Goal: Transaction & Acquisition: Purchase product/service

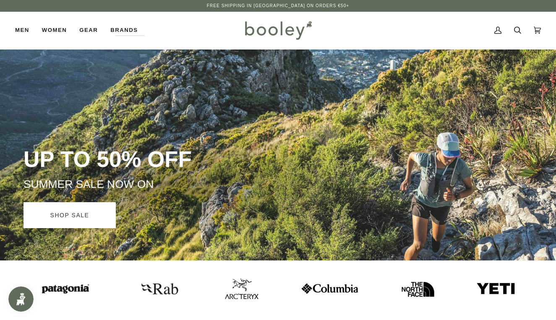
click at [77, 211] on link "SHOP SALE" at bounding box center [69, 215] width 92 height 26
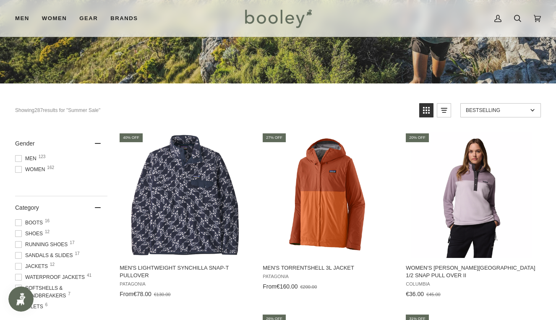
click at [22, 158] on span "Men 123" at bounding box center [27, 159] width 24 height 8
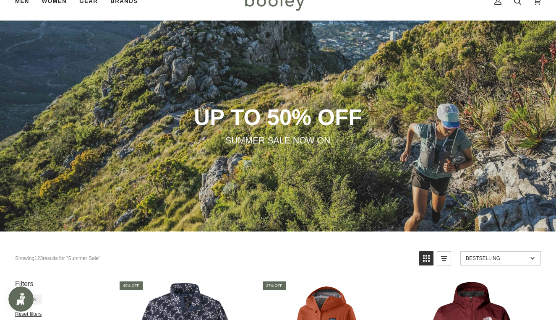
scroll to position [229, 0]
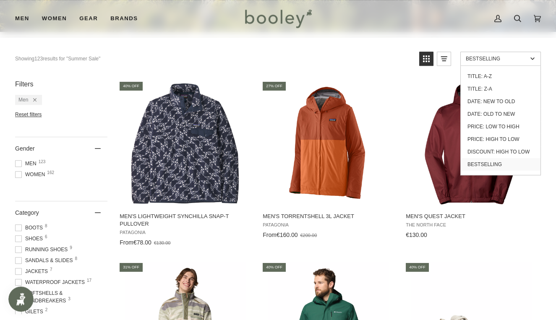
click at [497, 62] on link "Bestselling" at bounding box center [500, 59] width 81 height 14
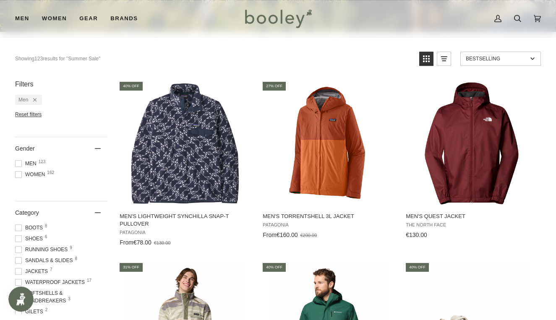
click at [497, 63] on link "Bestselling" at bounding box center [500, 59] width 81 height 14
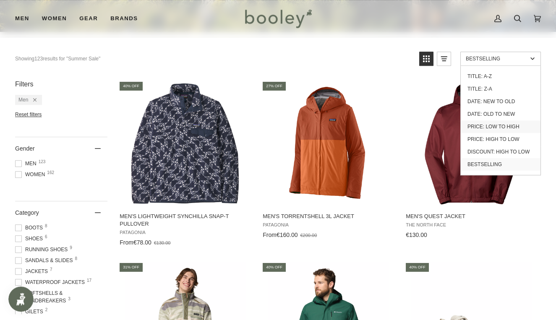
click at [509, 125] on link "Price: Low to High" at bounding box center [501, 126] width 80 height 13
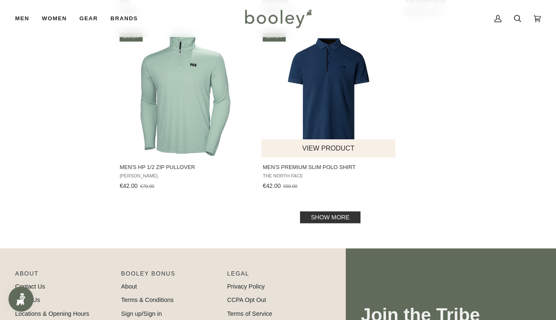
scroll to position [1336, 0]
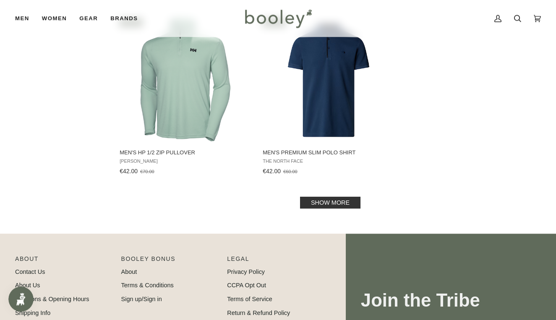
click at [322, 205] on link "Show more" at bounding box center [330, 203] width 60 height 12
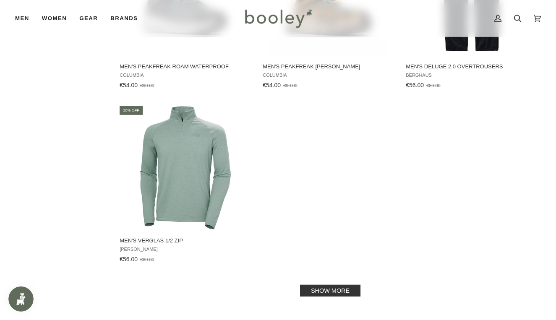
scroll to position [2444, 0]
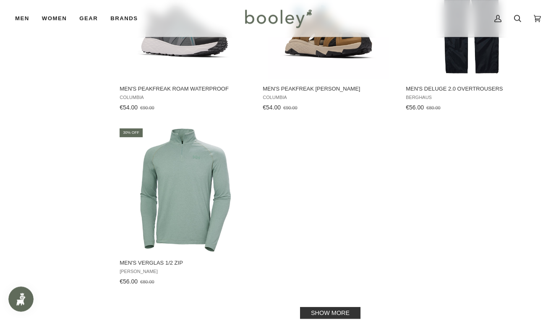
click at [324, 316] on link "Show more" at bounding box center [330, 313] width 60 height 12
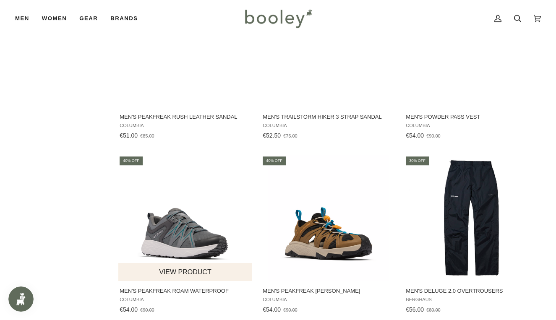
scroll to position [2267, 0]
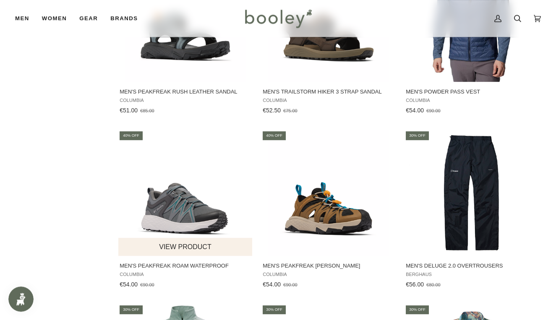
click at [183, 204] on img "Men's Peakfreak Roam Waterproof" at bounding box center [186, 193] width 126 height 126
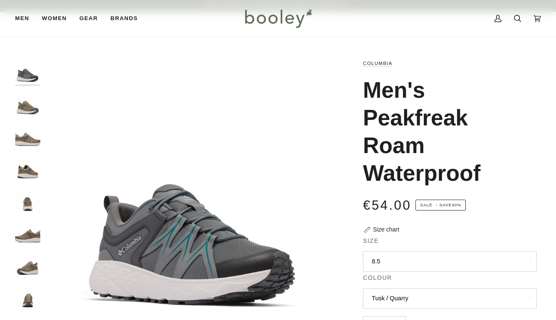
drag, startPoint x: 0, startPoint y: 0, endPoint x: 386, endPoint y: 177, distance: 424.1
click at [386, 251] on button "8.5" at bounding box center [450, 261] width 174 height 21
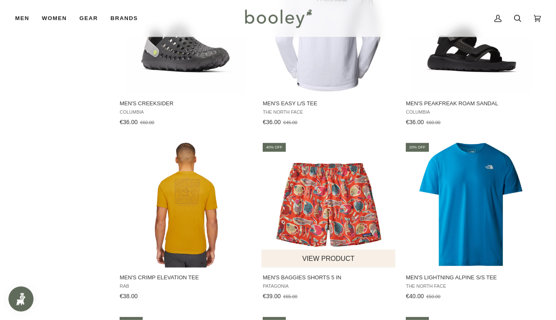
scroll to position [1016, 0]
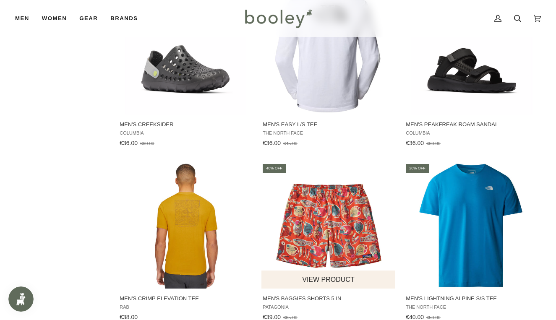
click at [350, 190] on img "Men's Baggies Shorts 5 in" at bounding box center [329, 226] width 126 height 126
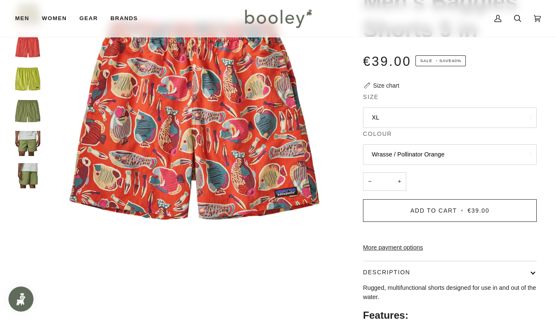
click at [382, 117] on button "XL" at bounding box center [450, 117] width 174 height 21
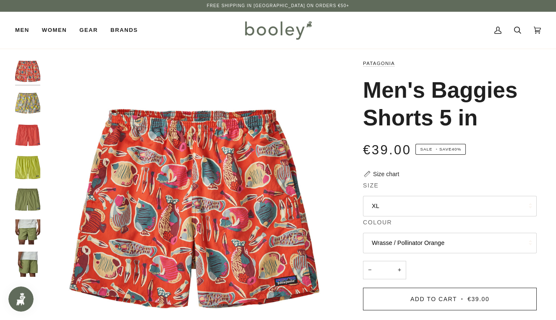
click at [33, 100] on img "Patagonia Men's Baggies Shorts 5 in Flourish / Abundant Blue - Booley Galway" at bounding box center [27, 103] width 25 height 25
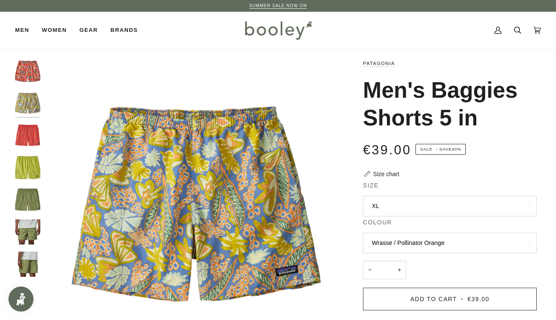
click at [385, 211] on button "XL" at bounding box center [450, 206] width 174 height 21
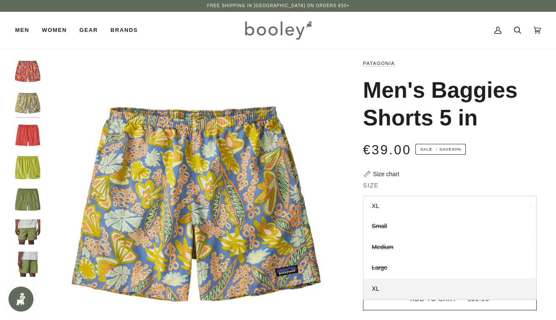
click at [34, 135] on img "Patagonia Men's Baggies Shorts Coral - Booley Galway" at bounding box center [27, 135] width 25 height 25
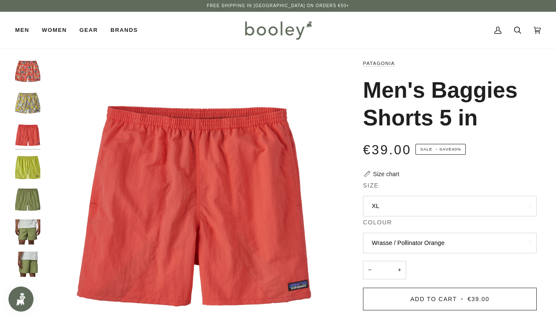
click at [19, 165] on img "Patagonia Men's Baggies Shorts 5 in Phosphorus Green - Booley Galway" at bounding box center [27, 167] width 25 height 25
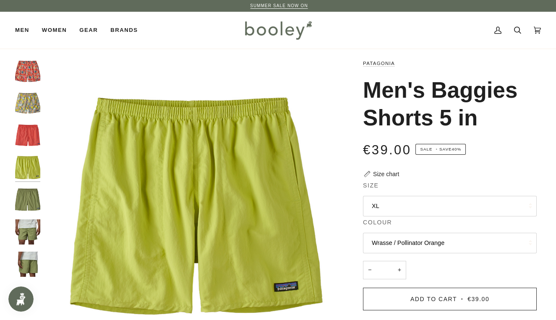
click at [376, 201] on button "XL" at bounding box center [450, 206] width 174 height 21
click at [26, 76] on img "Patagonia Men's Baggies Shorts 5 in Wrasse / Pollinator Orange - Booley Galway" at bounding box center [27, 71] width 25 height 25
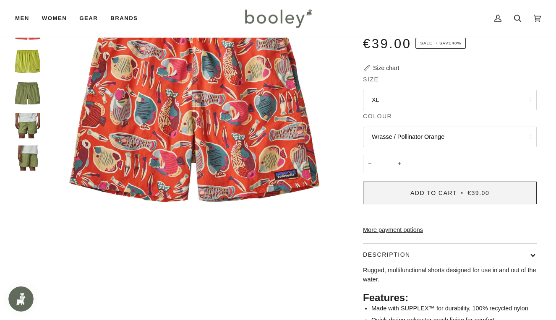
scroll to position [44, 0]
